Goal: Navigation & Orientation: Find specific page/section

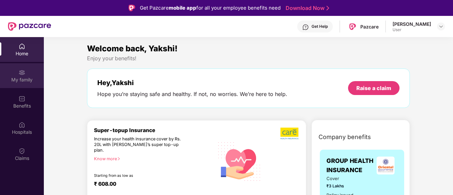
click at [22, 76] on div "My family" at bounding box center [22, 75] width 44 height 25
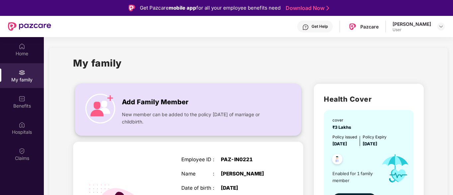
click at [108, 106] on img at bounding box center [100, 109] width 30 height 30
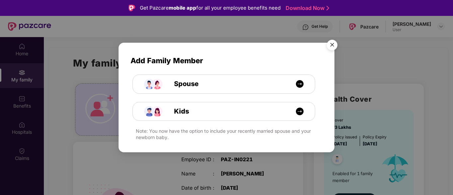
click at [331, 46] on img "Close" at bounding box center [332, 46] width 19 height 19
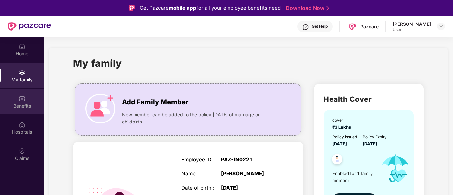
click at [24, 102] on img at bounding box center [22, 99] width 7 height 7
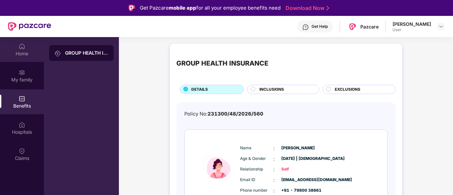
click at [30, 47] on div "Home" at bounding box center [22, 49] width 44 height 25
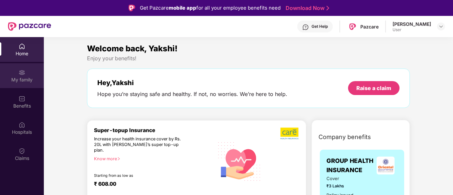
click at [25, 84] on div "My family" at bounding box center [22, 75] width 44 height 25
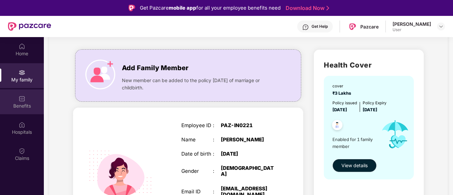
scroll to position [34, 0]
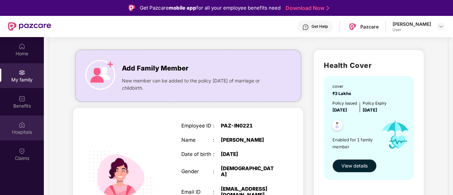
click at [25, 127] on img at bounding box center [22, 125] width 7 height 7
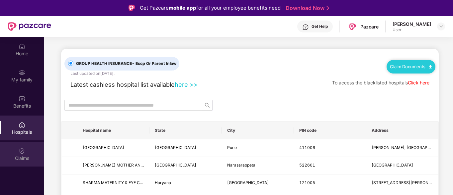
click at [25, 156] on div "Claims" at bounding box center [22, 158] width 44 height 7
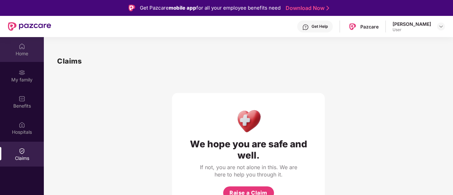
click at [28, 58] on div "Home" at bounding box center [22, 49] width 44 height 25
